Goal: Task Accomplishment & Management: Complete application form

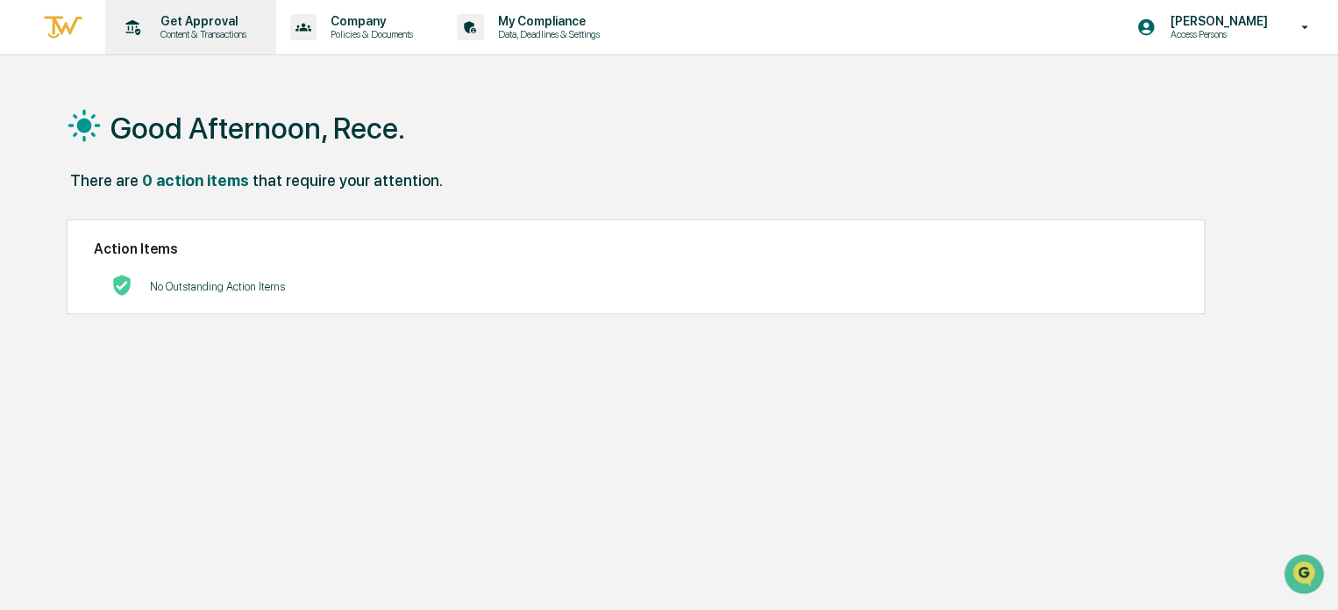
click at [169, 26] on p "Get Approval" at bounding box center [200, 21] width 109 height 14
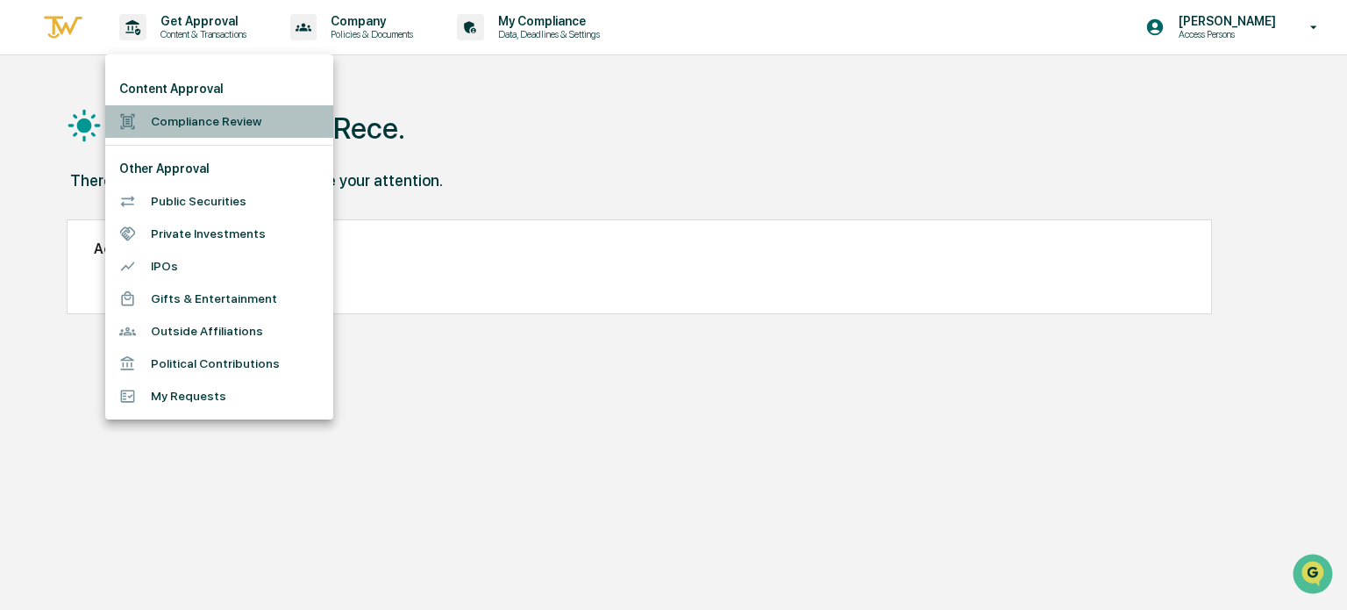
click at [193, 118] on li "Compliance Review" at bounding box center [219, 121] width 228 height 32
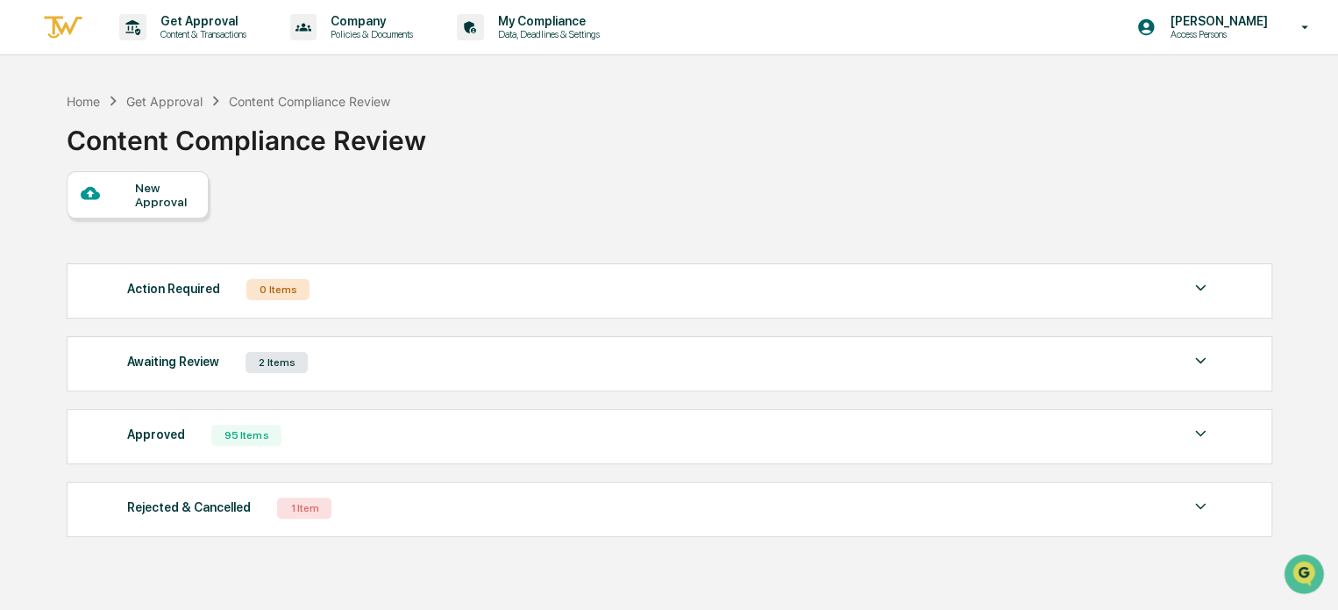
click at [170, 186] on div "New Approval" at bounding box center [164, 195] width 59 height 28
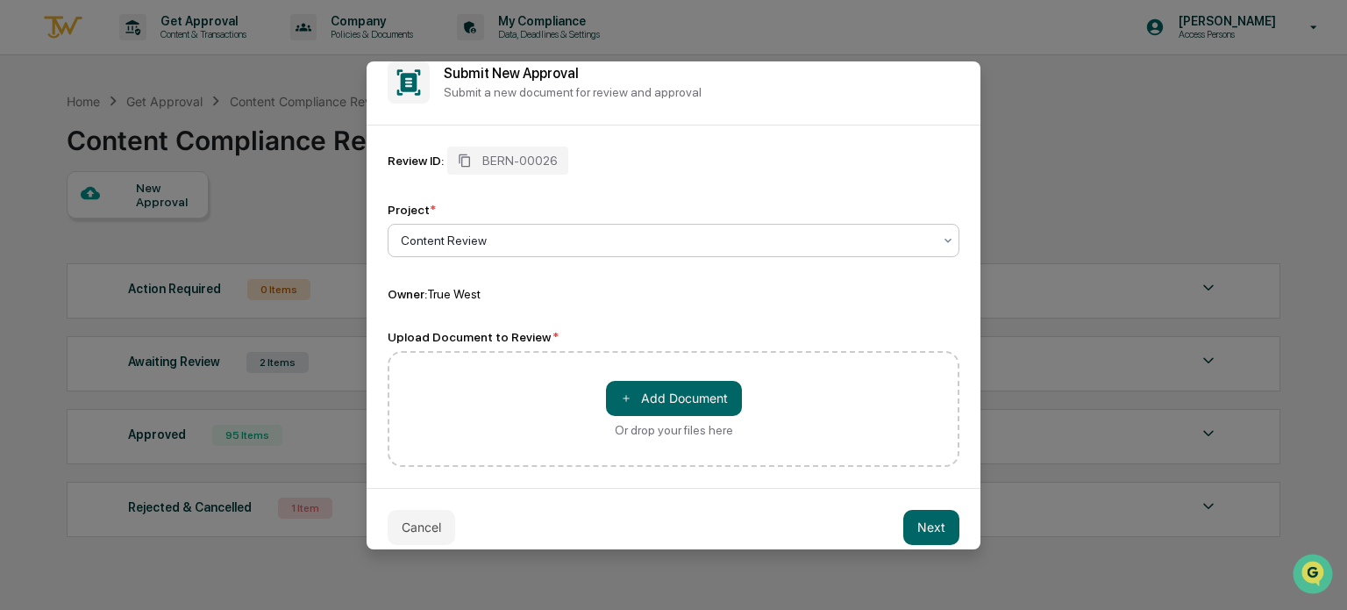
scroll to position [39, 0]
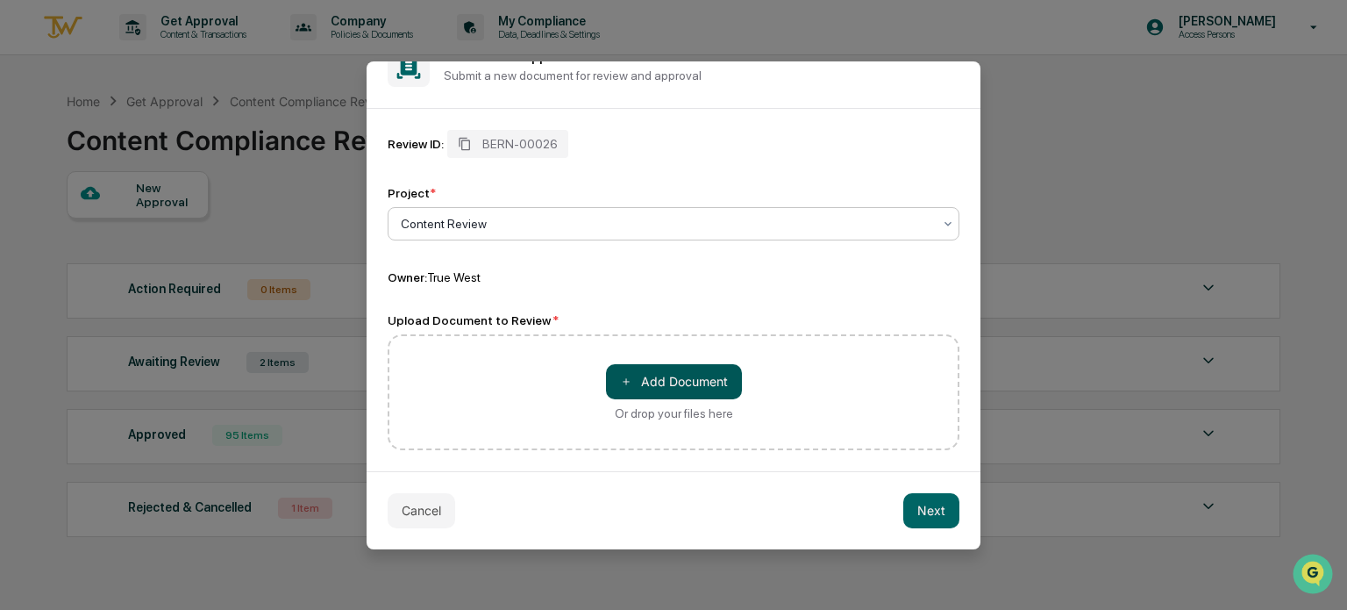
click at [690, 388] on button "＋ Add Document" at bounding box center [674, 381] width 136 height 35
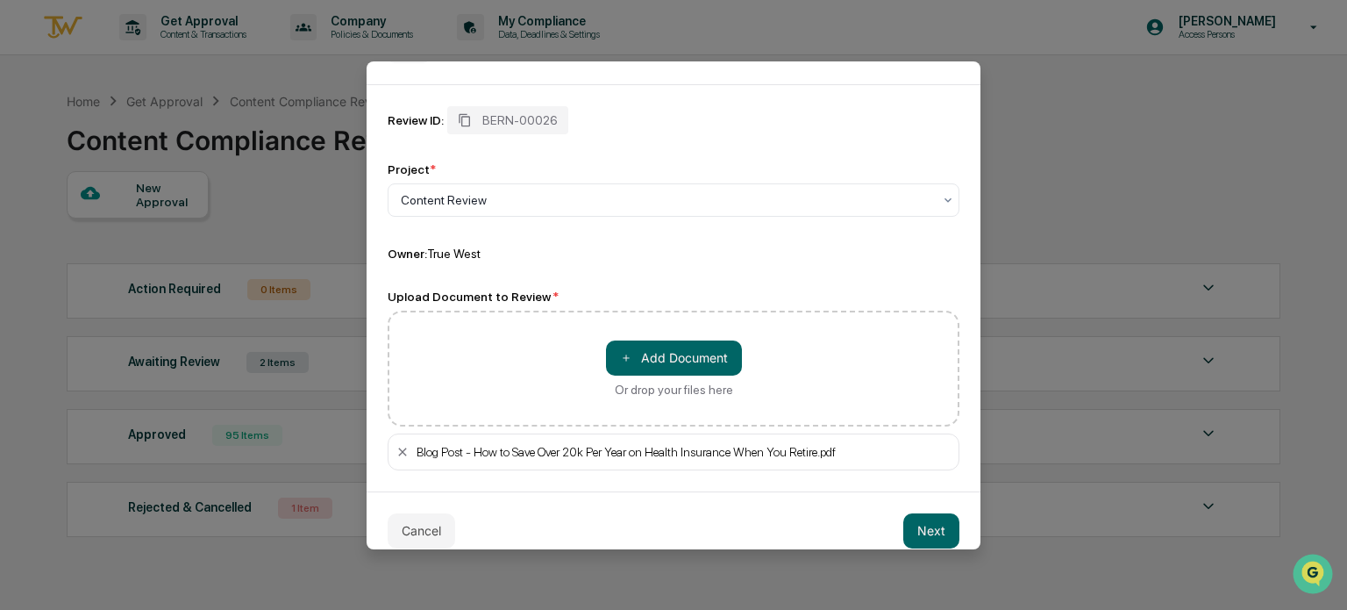
scroll to position [82, 0]
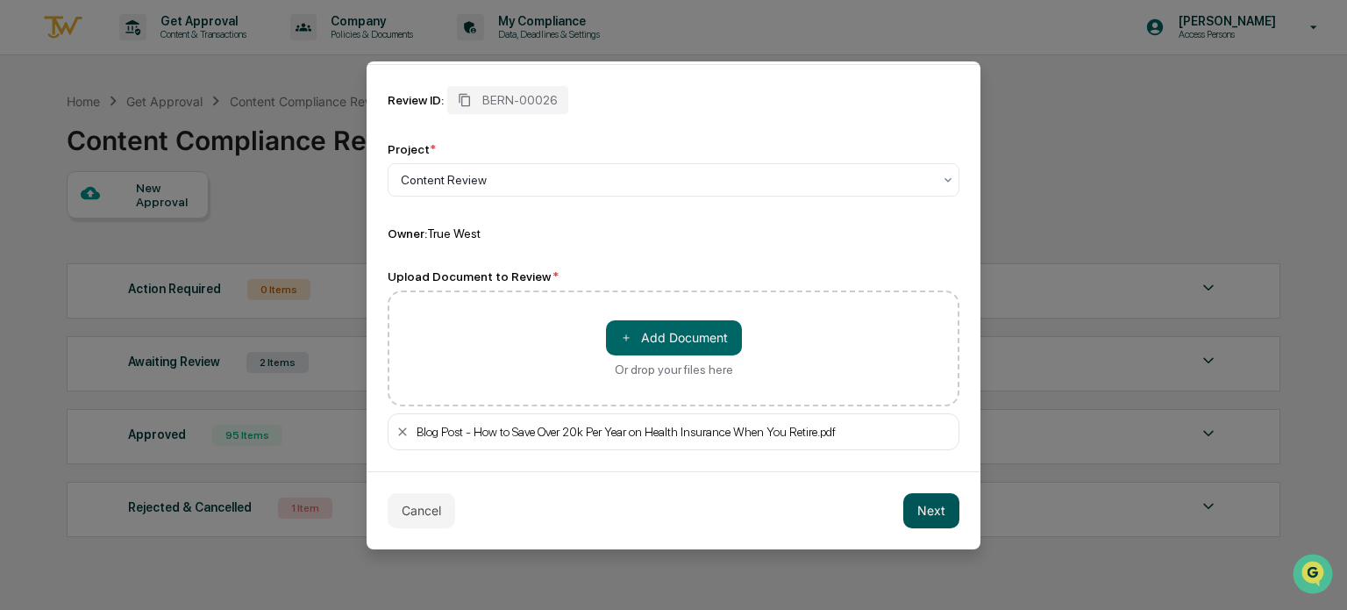
click at [911, 511] on button "Next" at bounding box center [931, 510] width 56 height 35
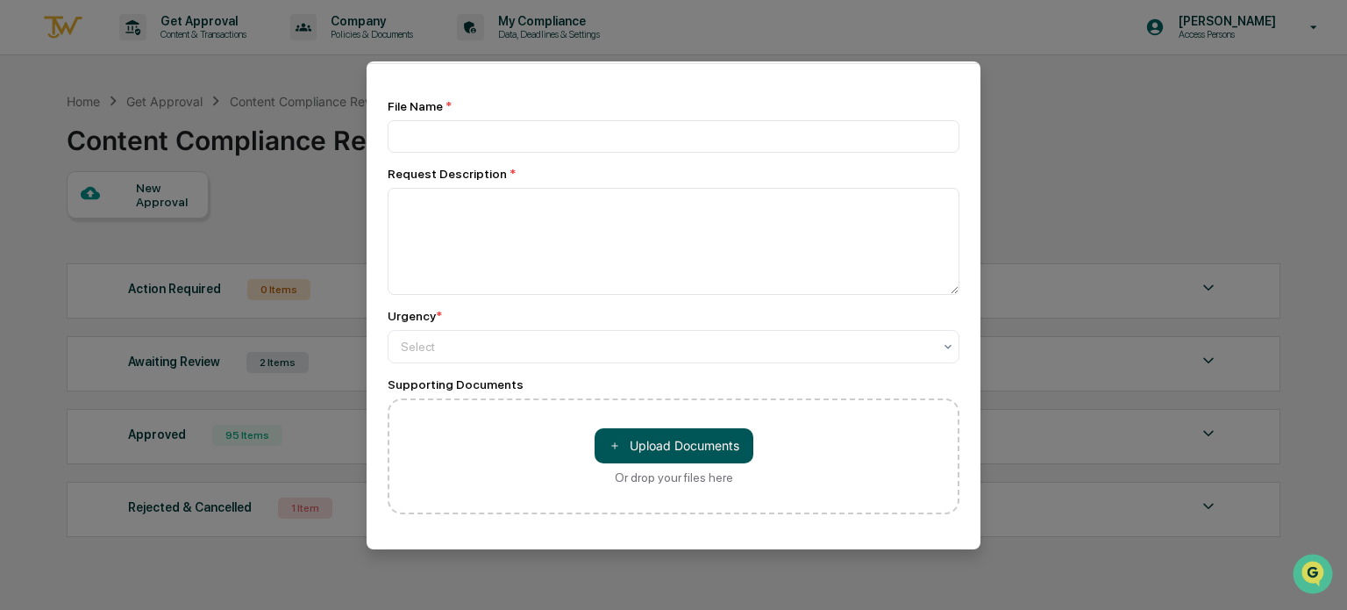
click at [678, 438] on button "＋ Upload Documents" at bounding box center [674, 445] width 159 height 35
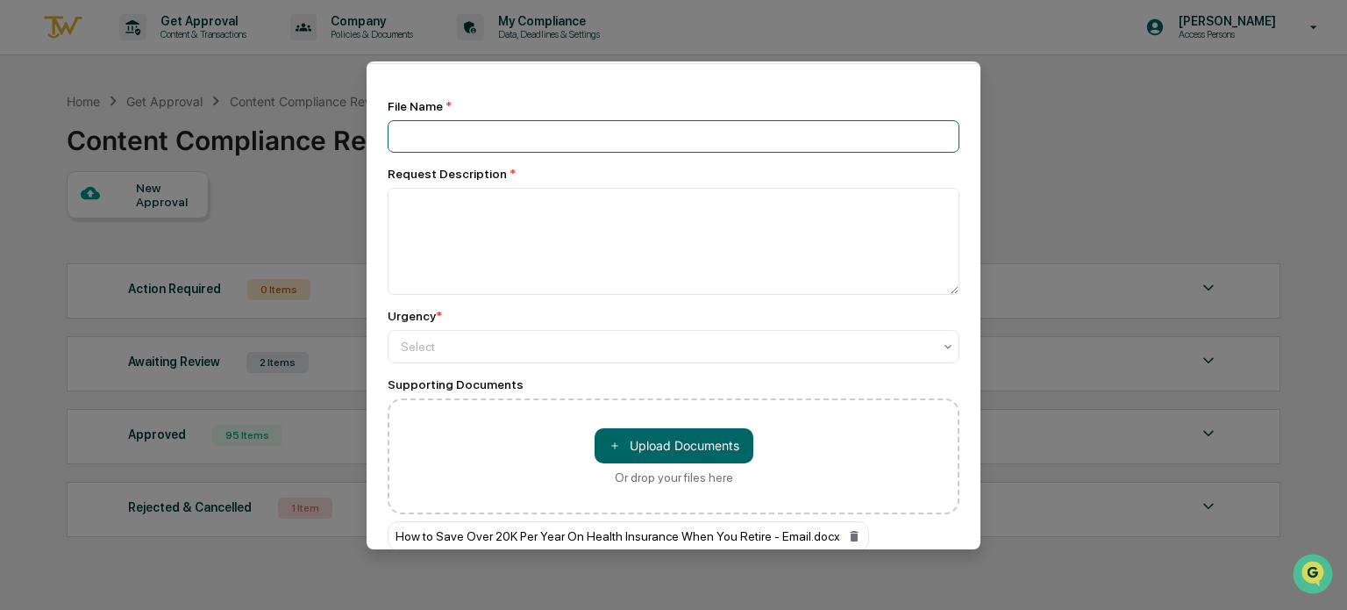
click at [478, 143] on input at bounding box center [674, 136] width 572 height 32
drag, startPoint x: 713, startPoint y: 133, endPoint x: 626, endPoint y: 135, distance: 86.8
click at [626, 135] on input "**********" at bounding box center [674, 136] width 572 height 32
paste input "**********"
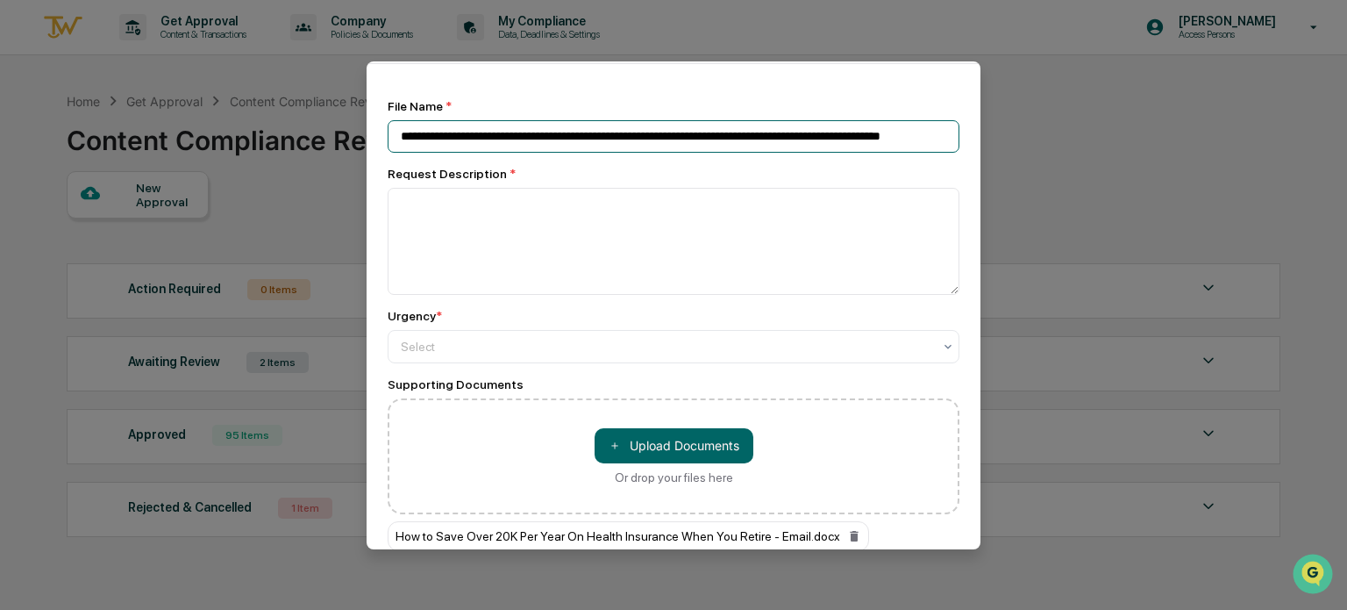
scroll to position [0, 95]
type input "**********"
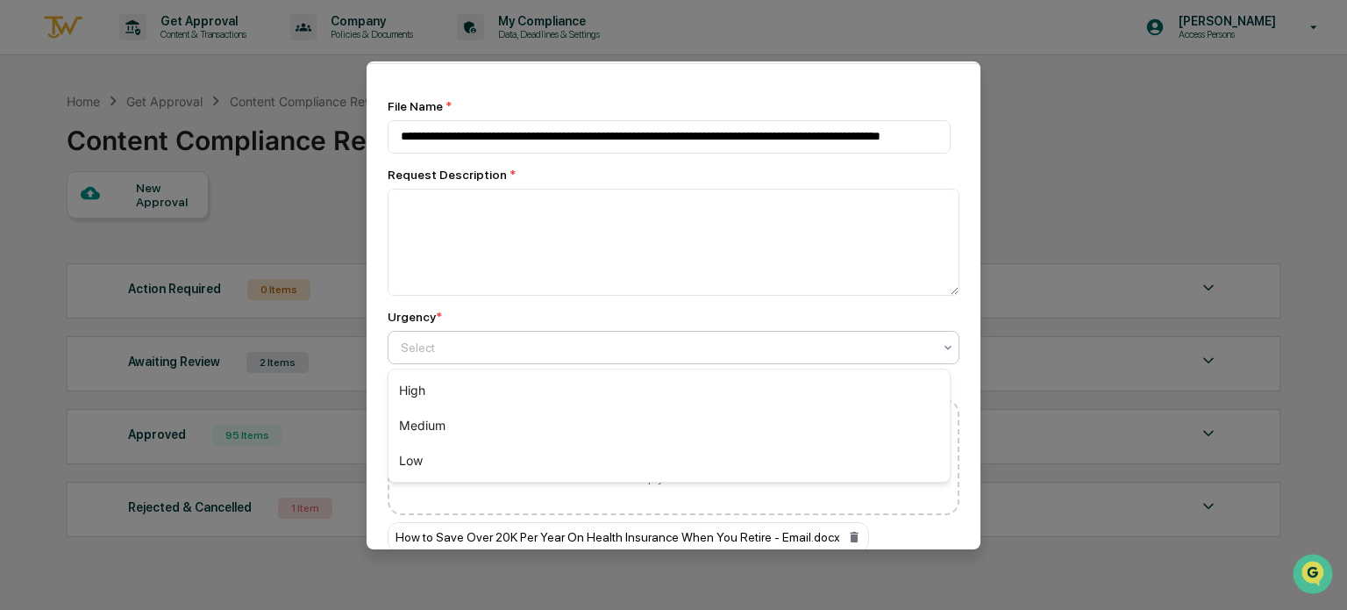
click at [530, 349] on div at bounding box center [667, 348] width 532 height 18
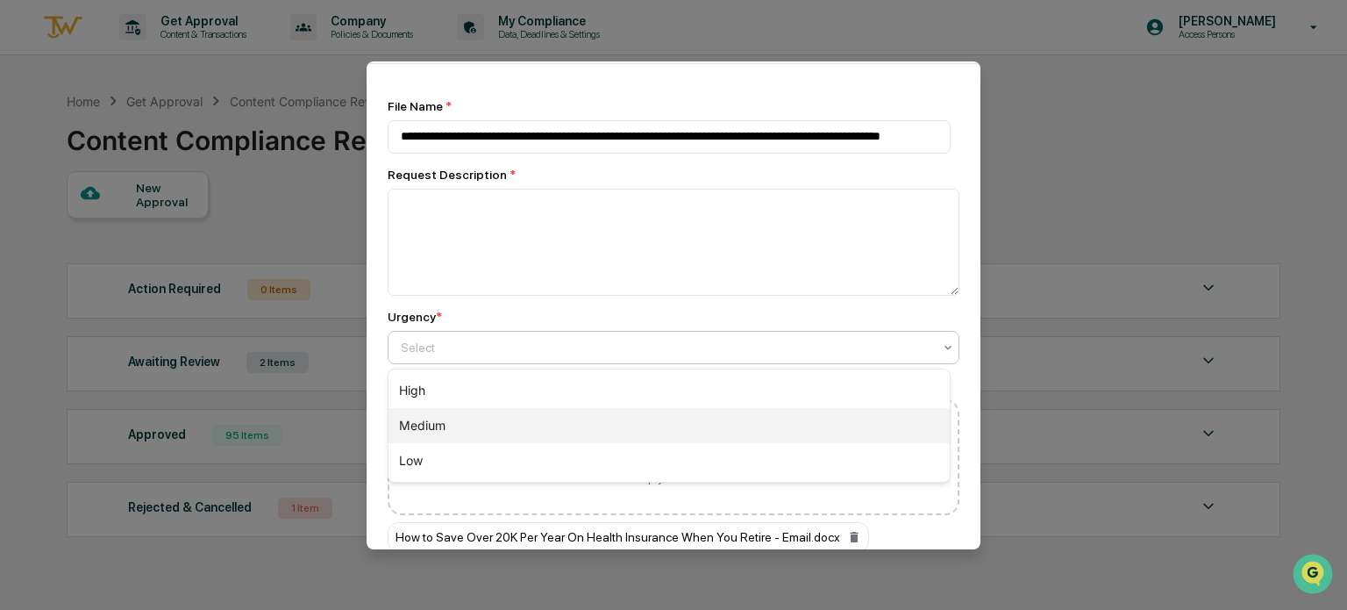
click at [517, 411] on div "Medium" at bounding box center [669, 425] width 561 height 35
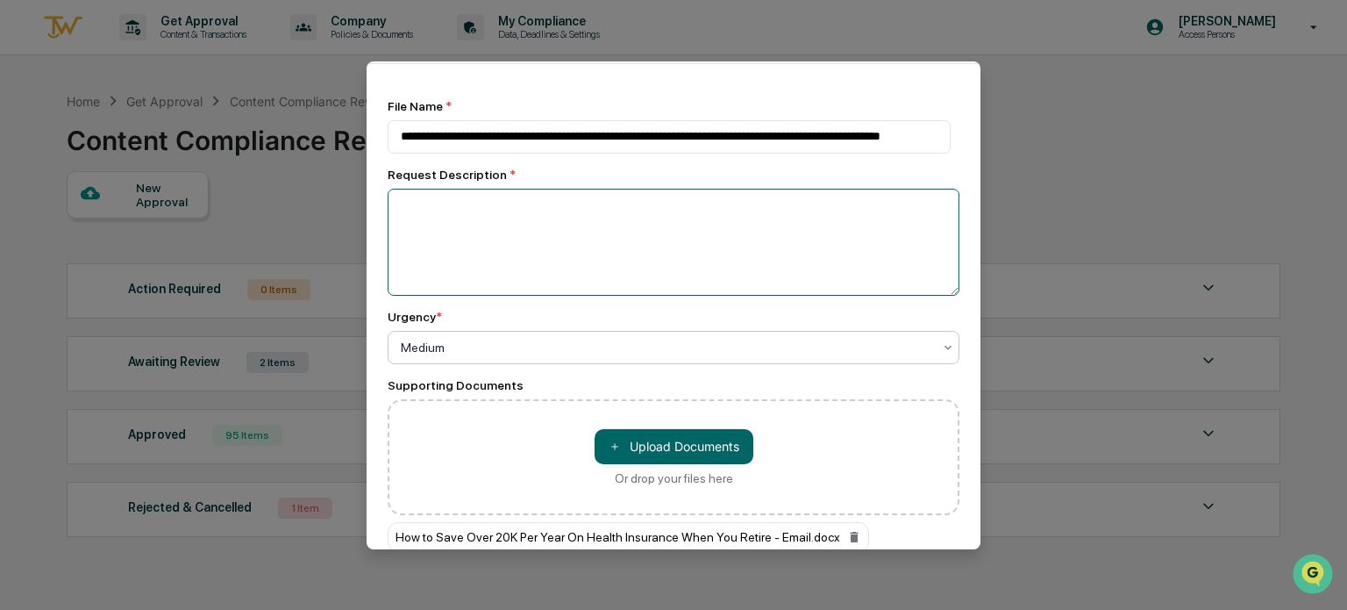
click at [484, 215] on textarea at bounding box center [674, 242] width 572 height 107
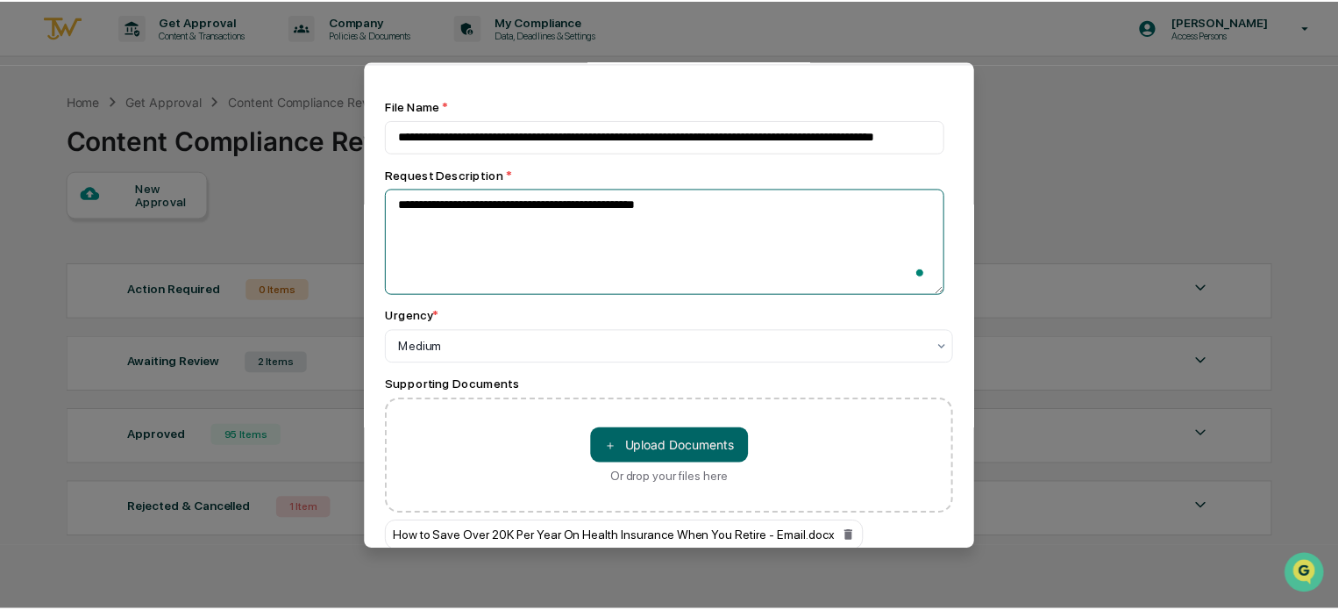
scroll to position [200, 0]
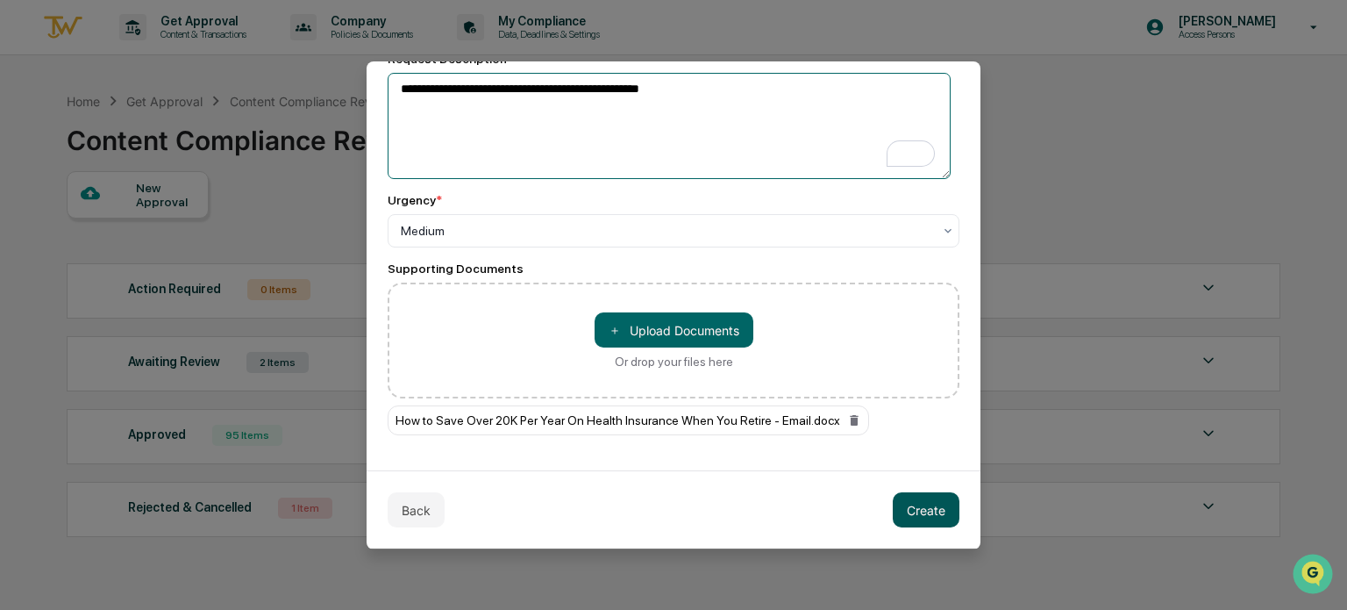
type textarea "**********"
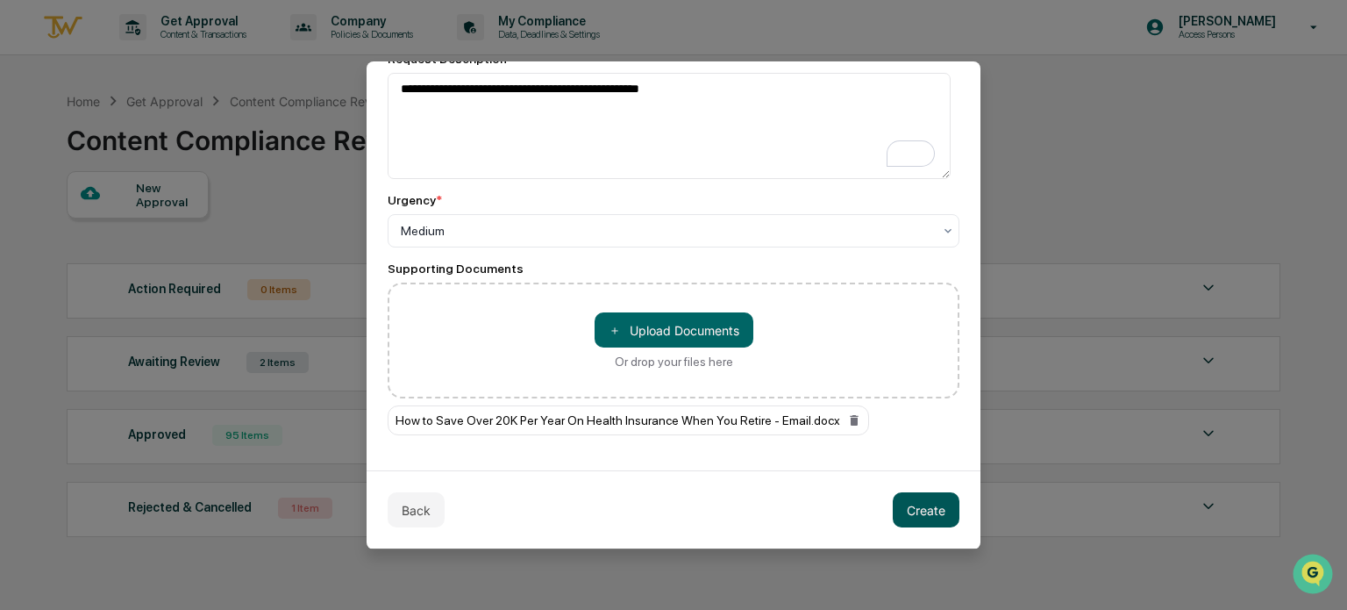
click at [897, 503] on button "Create" at bounding box center [926, 509] width 67 height 35
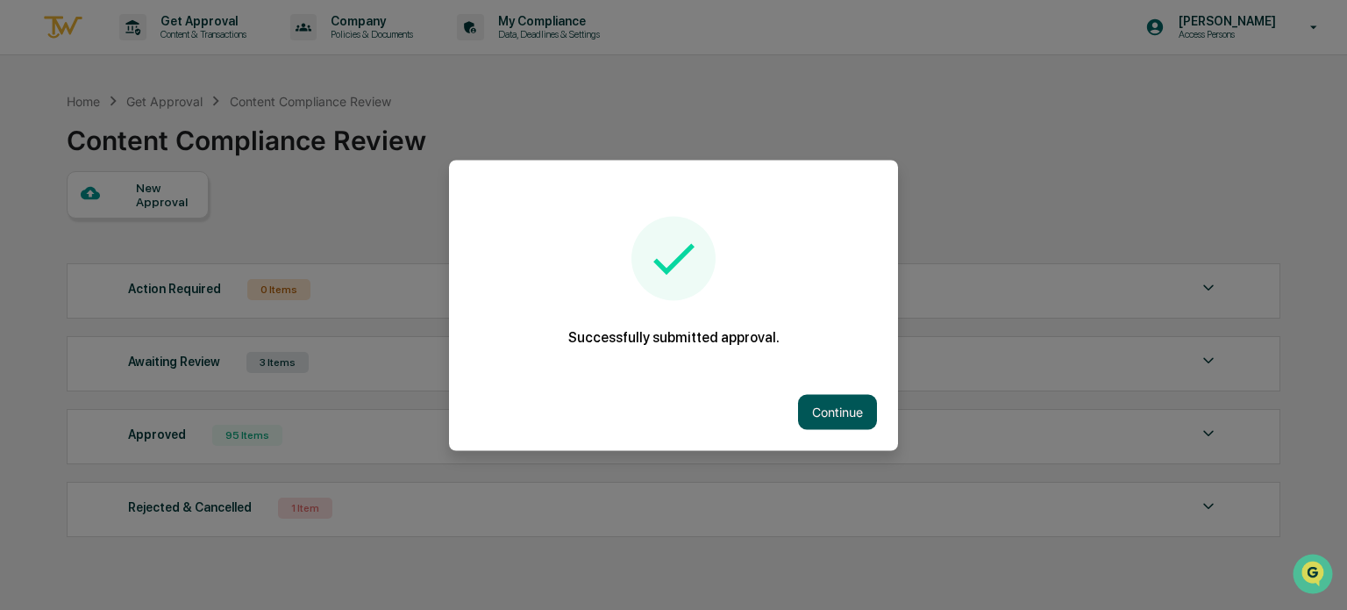
click at [824, 407] on button "Continue" at bounding box center [837, 411] width 79 height 35
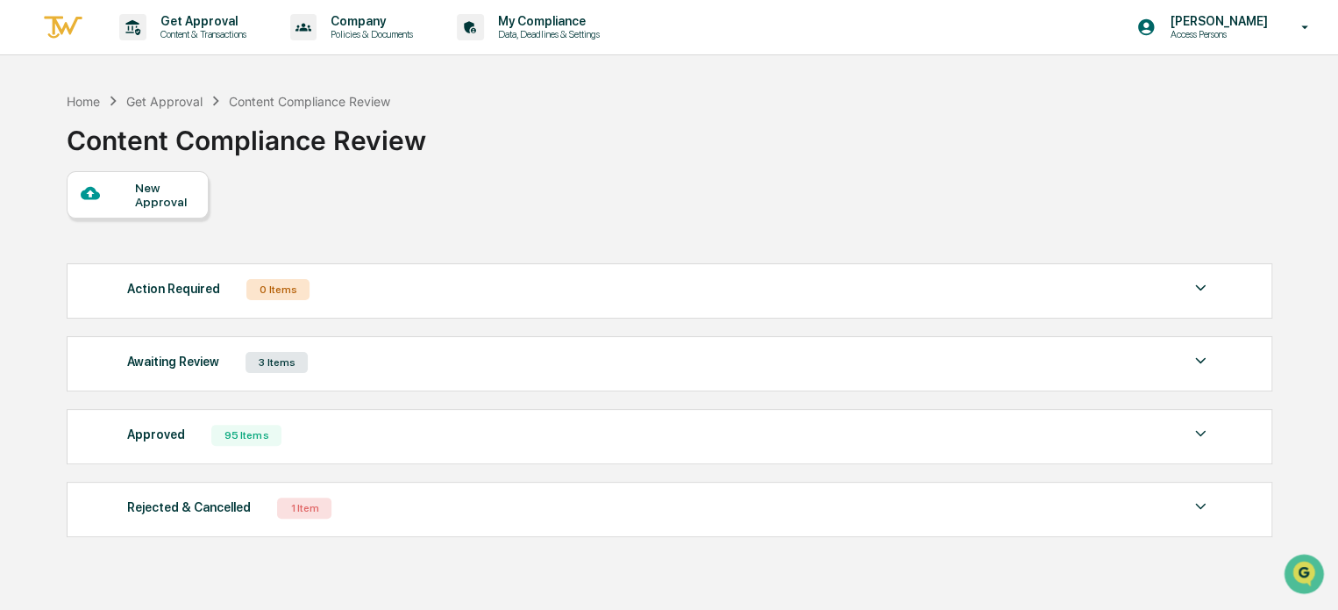
click at [841, 159] on div "Home Get Approval Content Compliance Review Content Compliance Review" at bounding box center [669, 127] width 1204 height 88
